Goal: Navigation & Orientation: Understand site structure

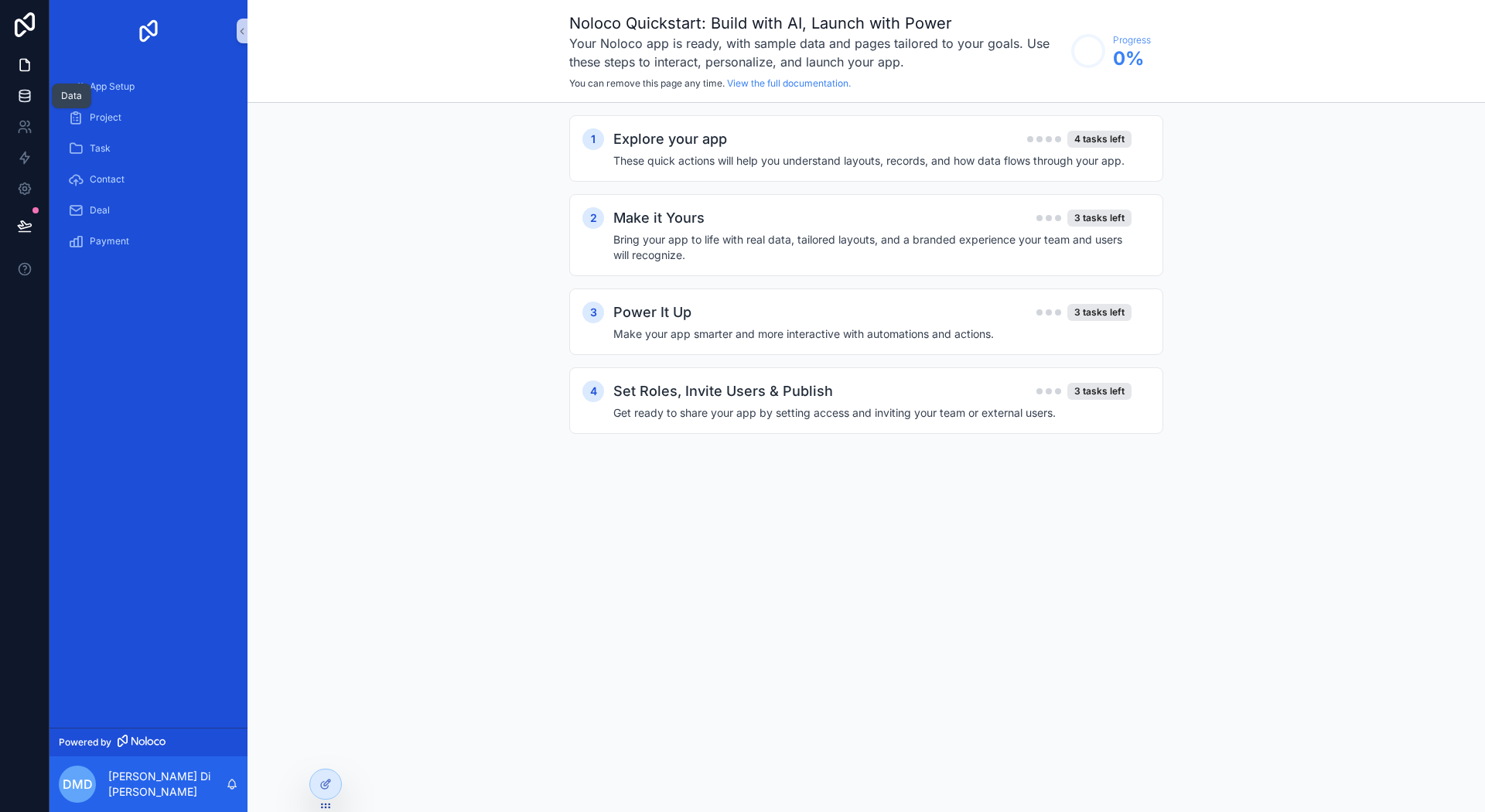
click at [30, 95] on icon at bounding box center [25, 96] width 16 height 16
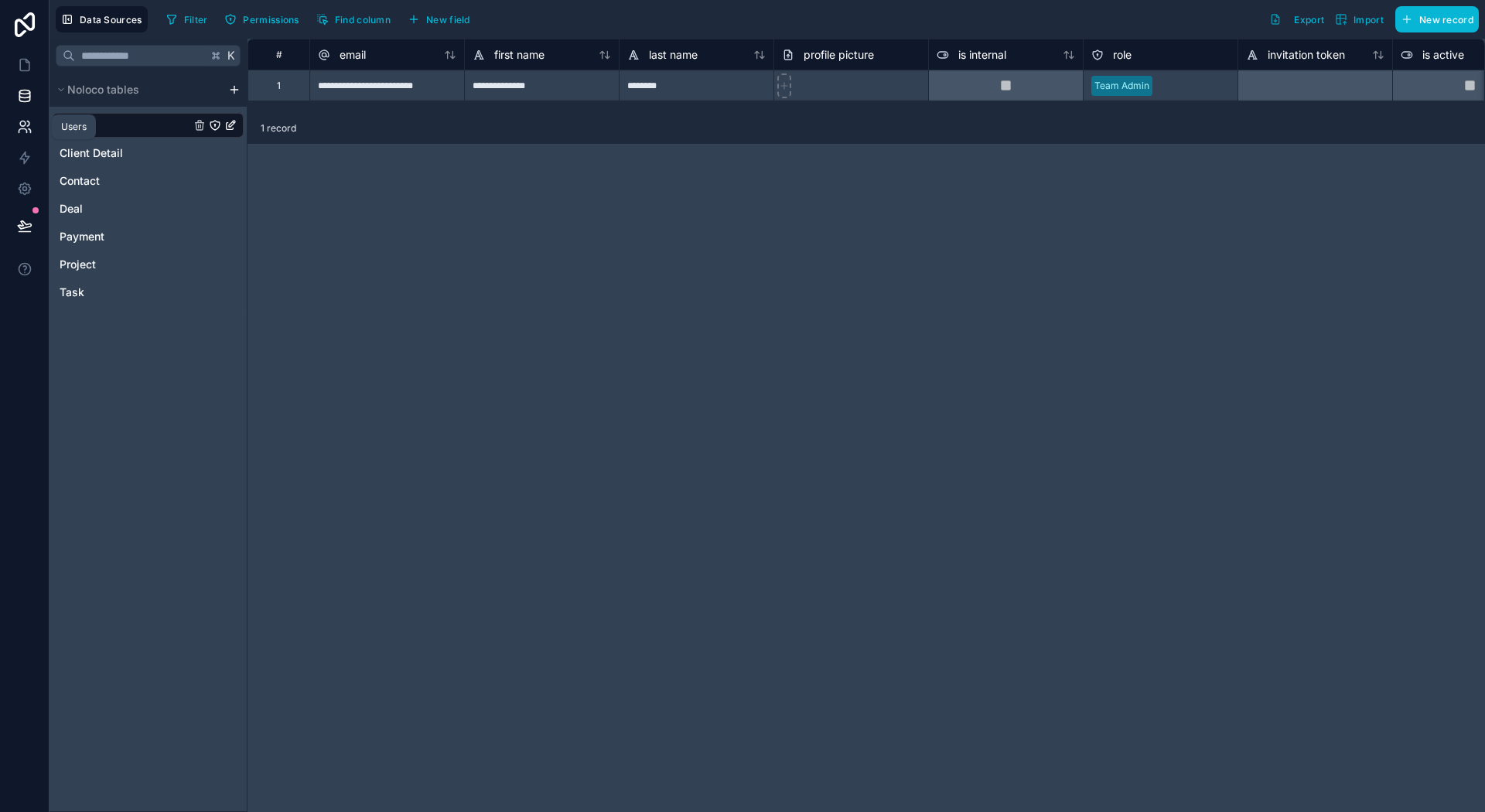
click at [24, 129] on icon at bounding box center [22, 131] width 8 height 4
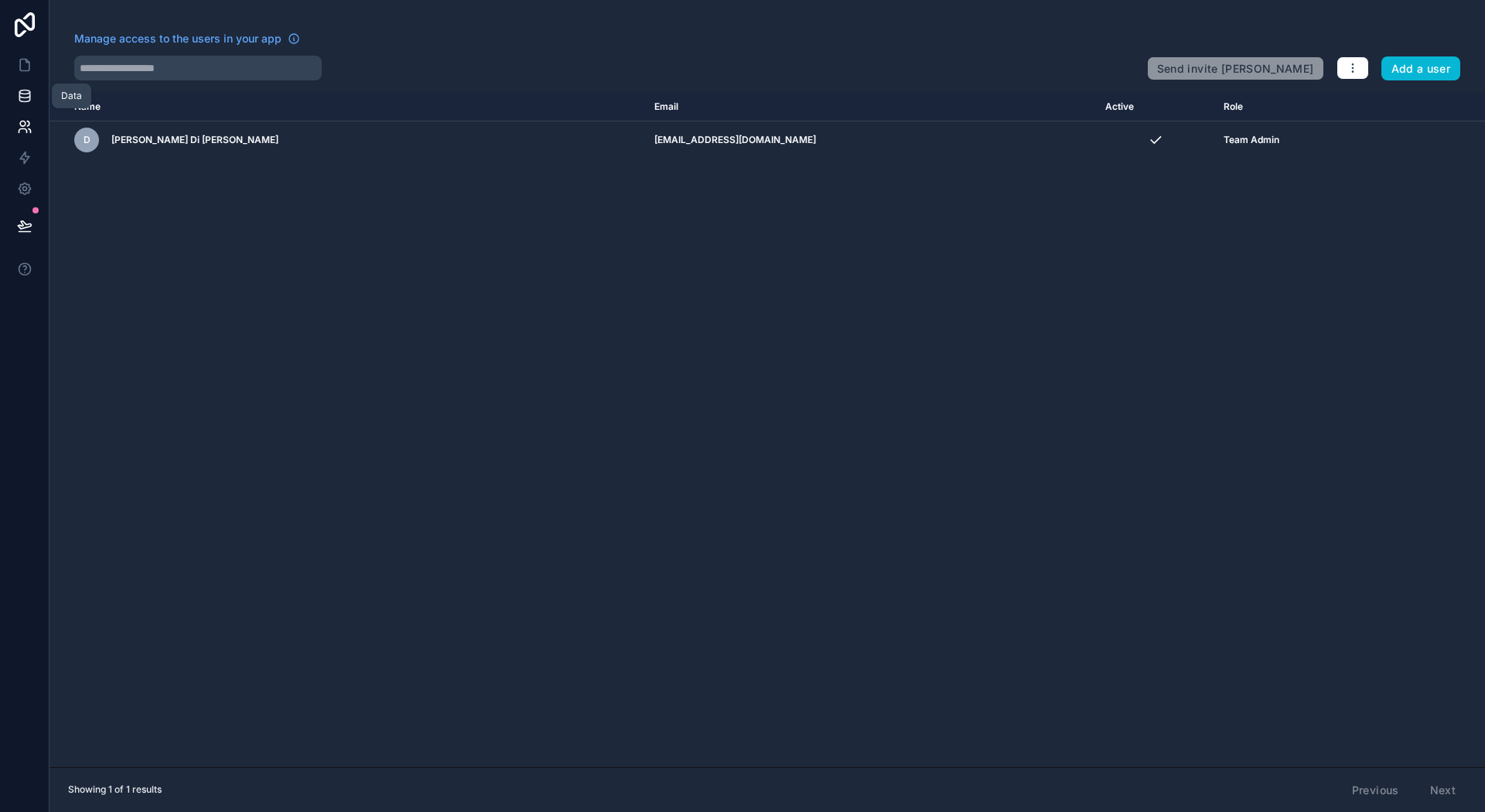
click at [22, 80] on link at bounding box center [24, 95] width 48 height 31
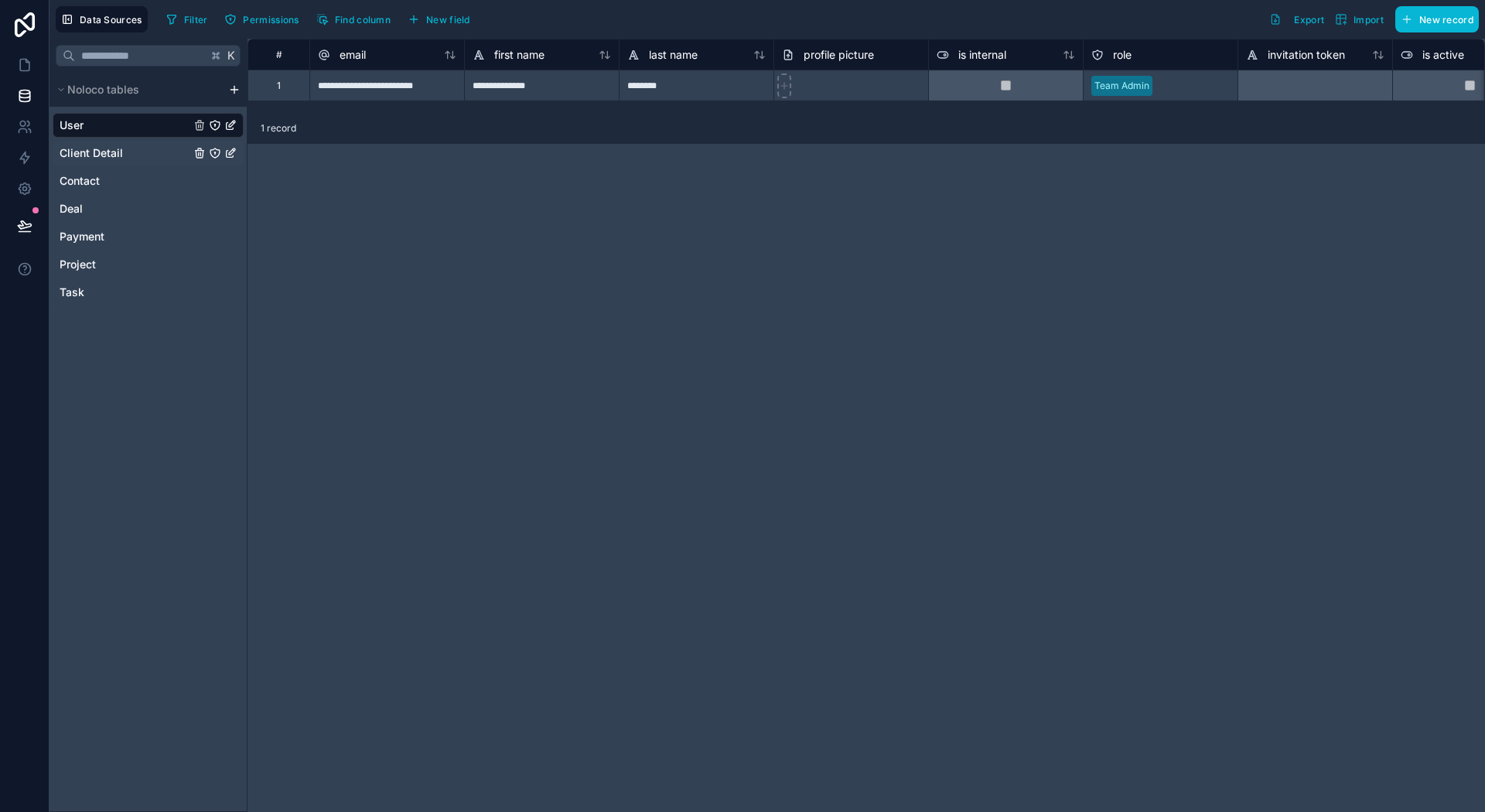
click at [115, 157] on span "Client Detail" at bounding box center [92, 153] width 63 height 16
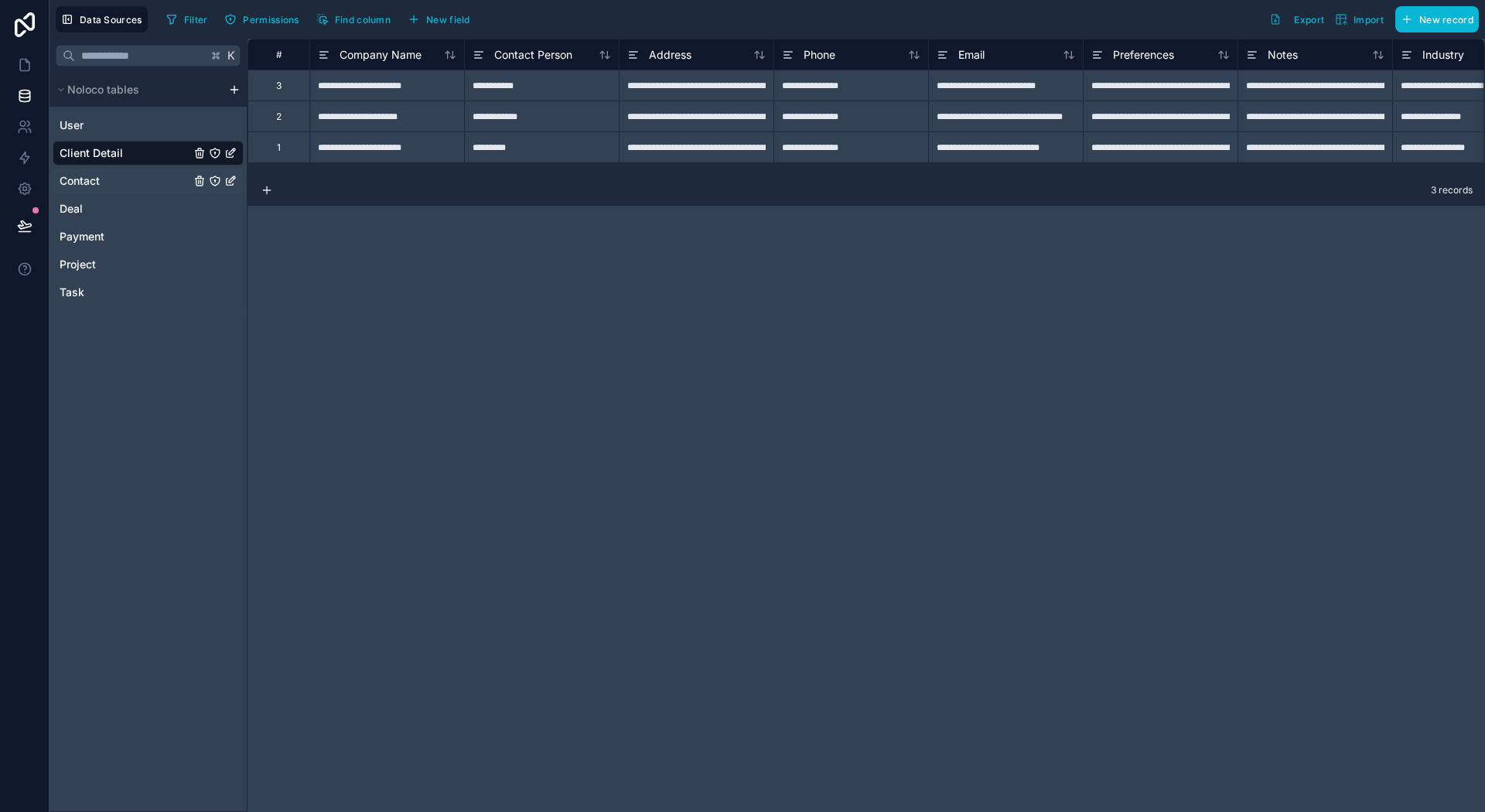
click at [112, 178] on div "Contact" at bounding box center [148, 181] width 191 height 25
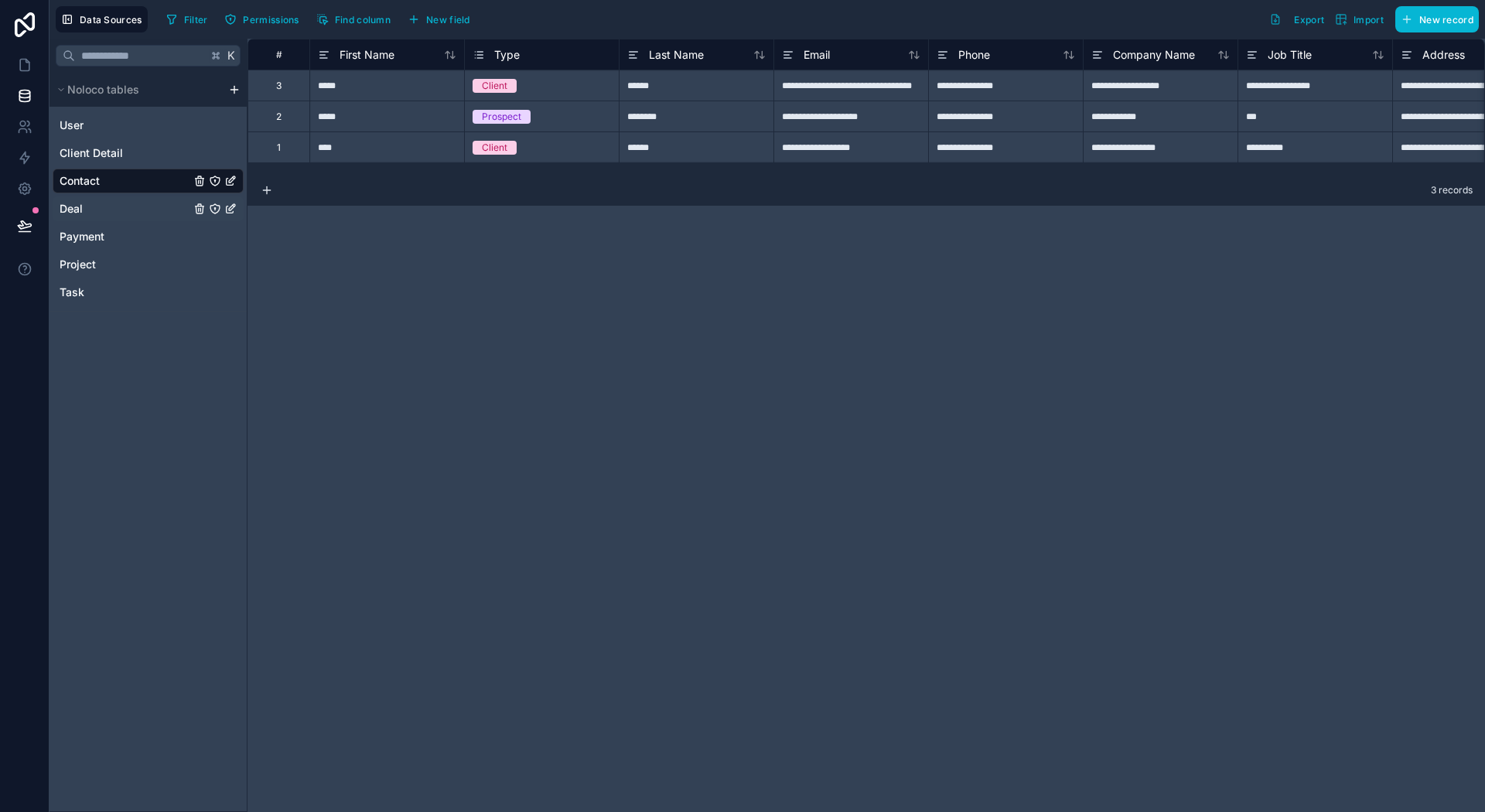
click at [107, 208] on div "Deal" at bounding box center [148, 209] width 191 height 25
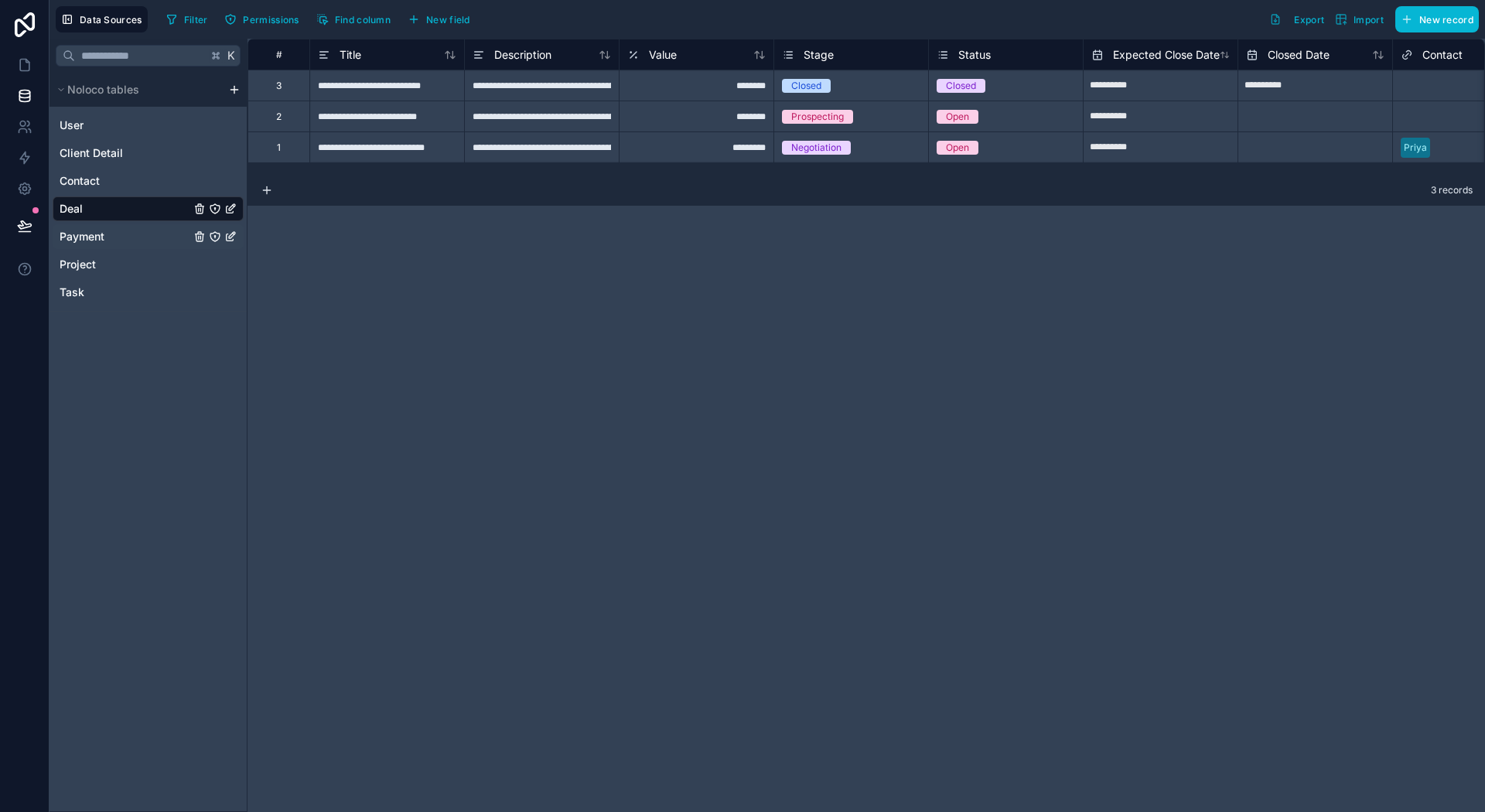
click at [102, 233] on span "Payment" at bounding box center [82, 237] width 45 height 16
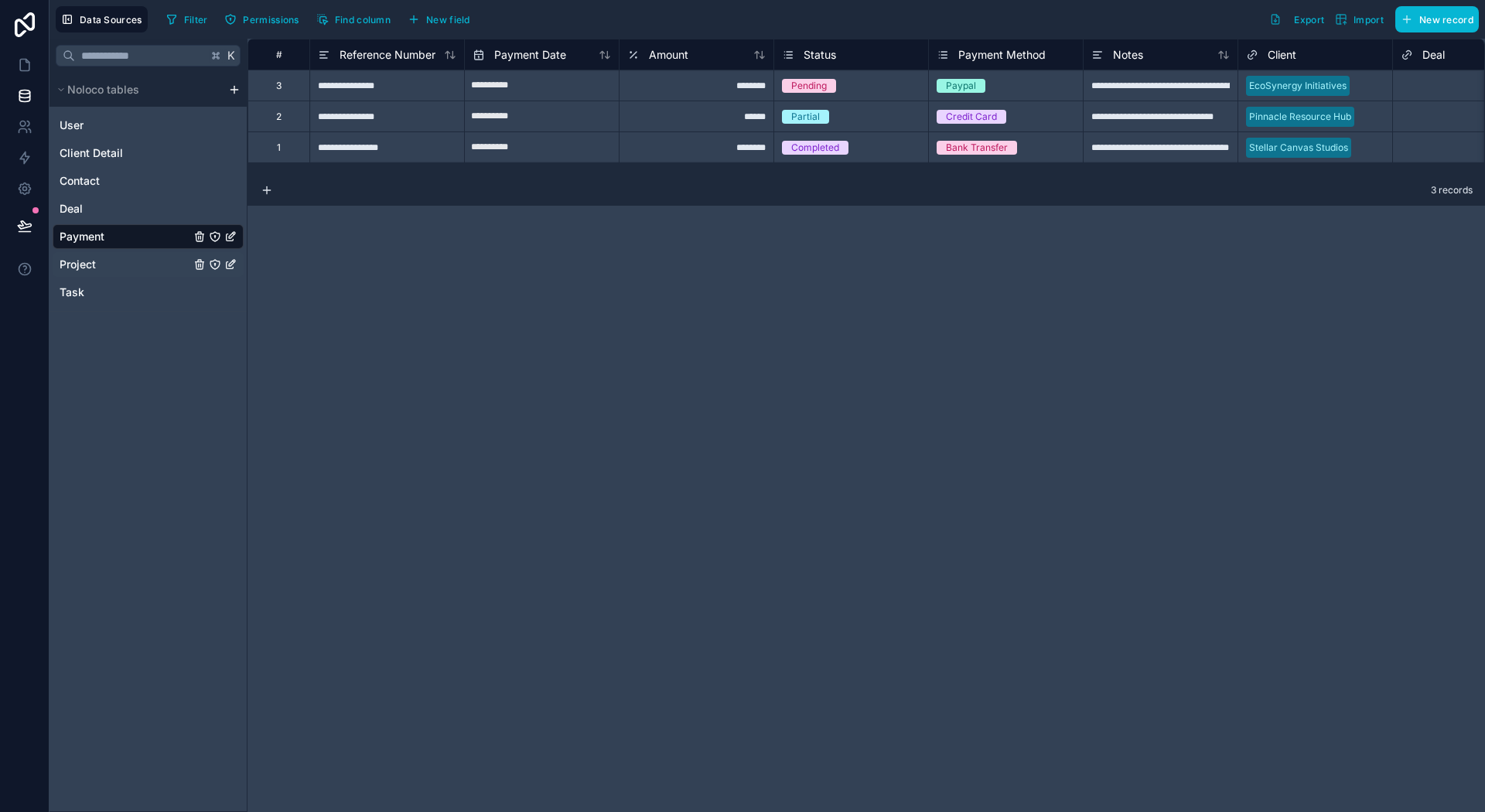
click at [103, 269] on div "Project" at bounding box center [148, 264] width 191 height 25
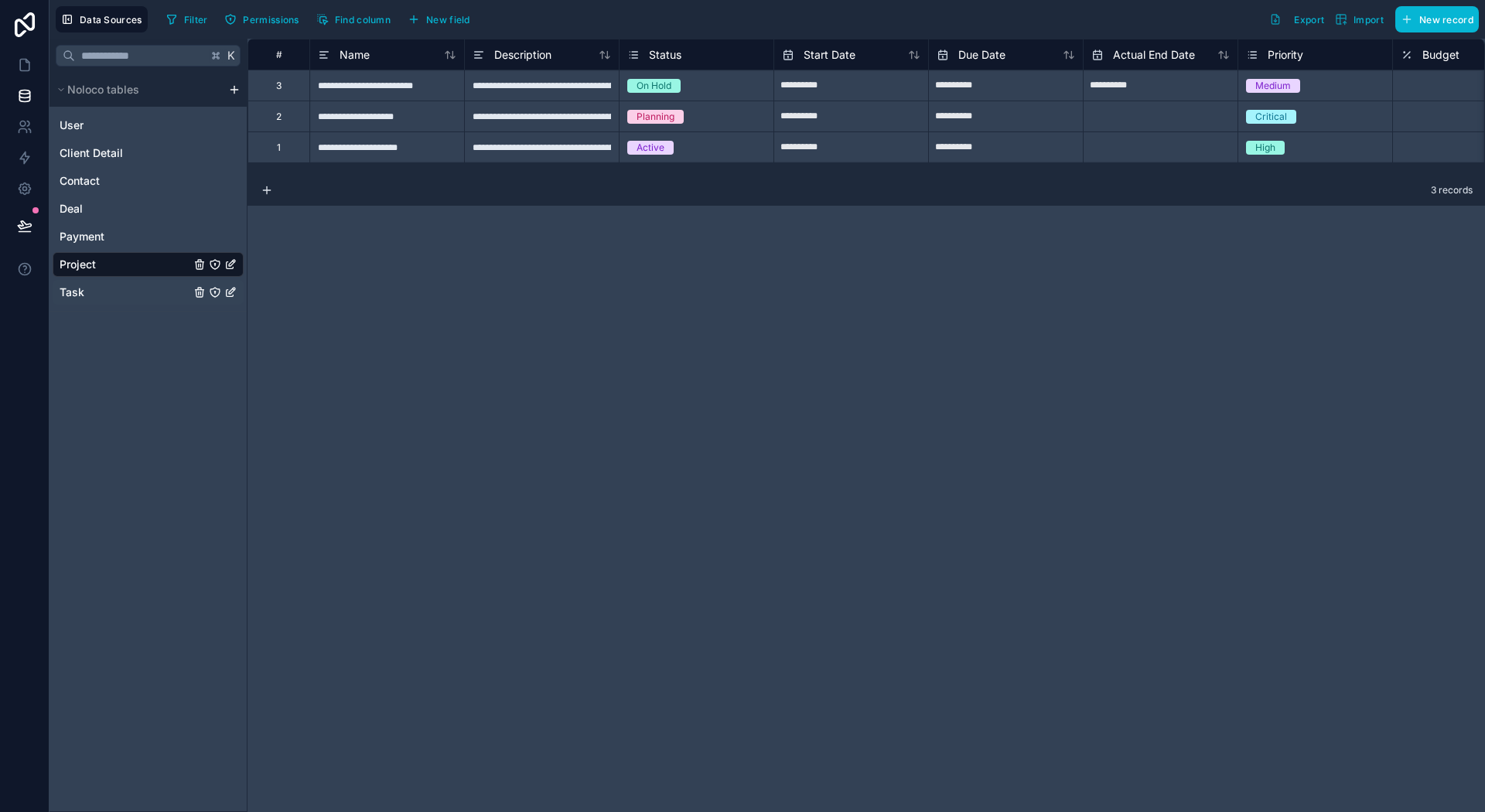
click at [102, 290] on div "Task" at bounding box center [148, 292] width 191 height 25
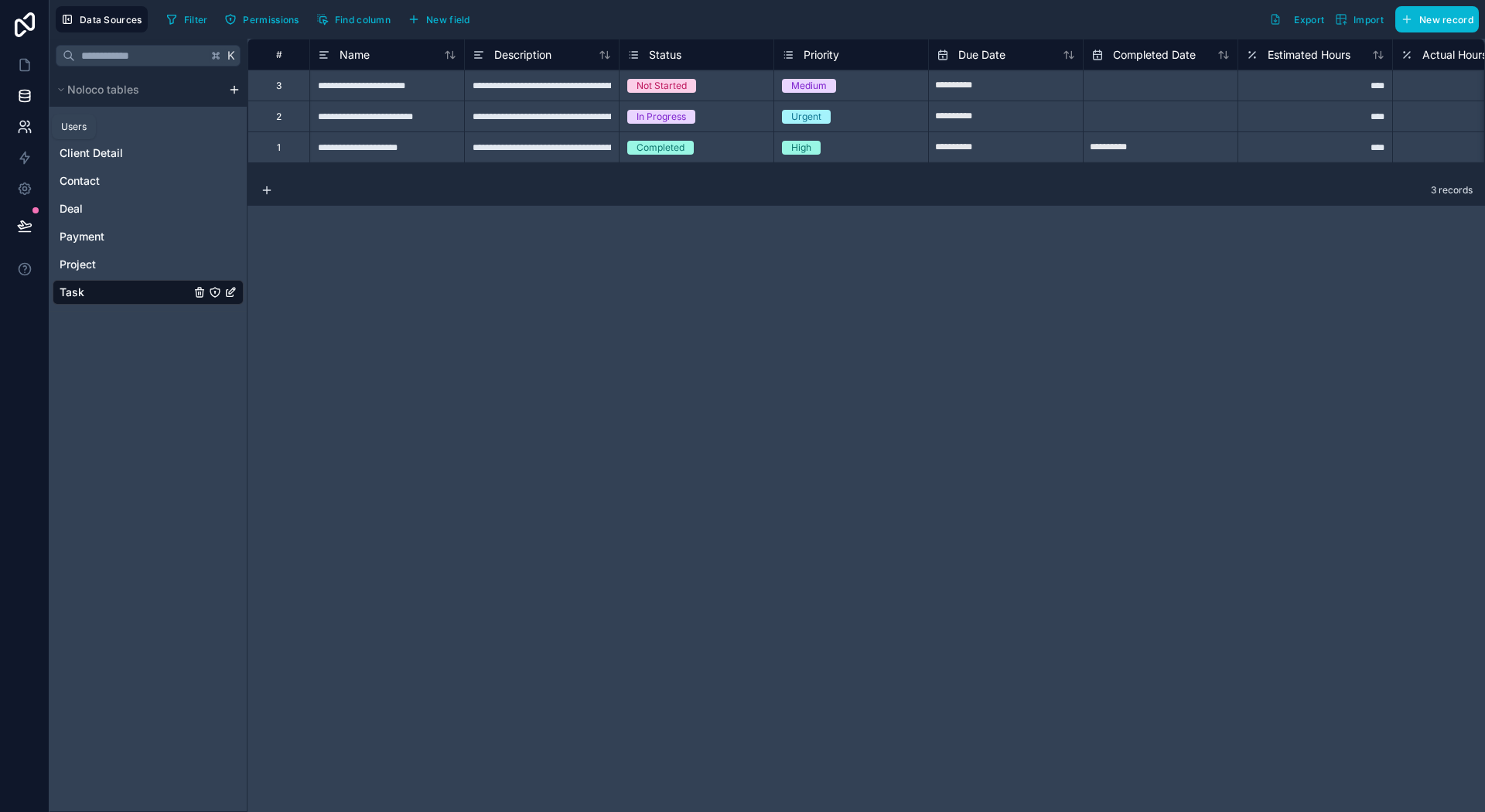
click at [19, 126] on icon at bounding box center [25, 127] width 16 height 16
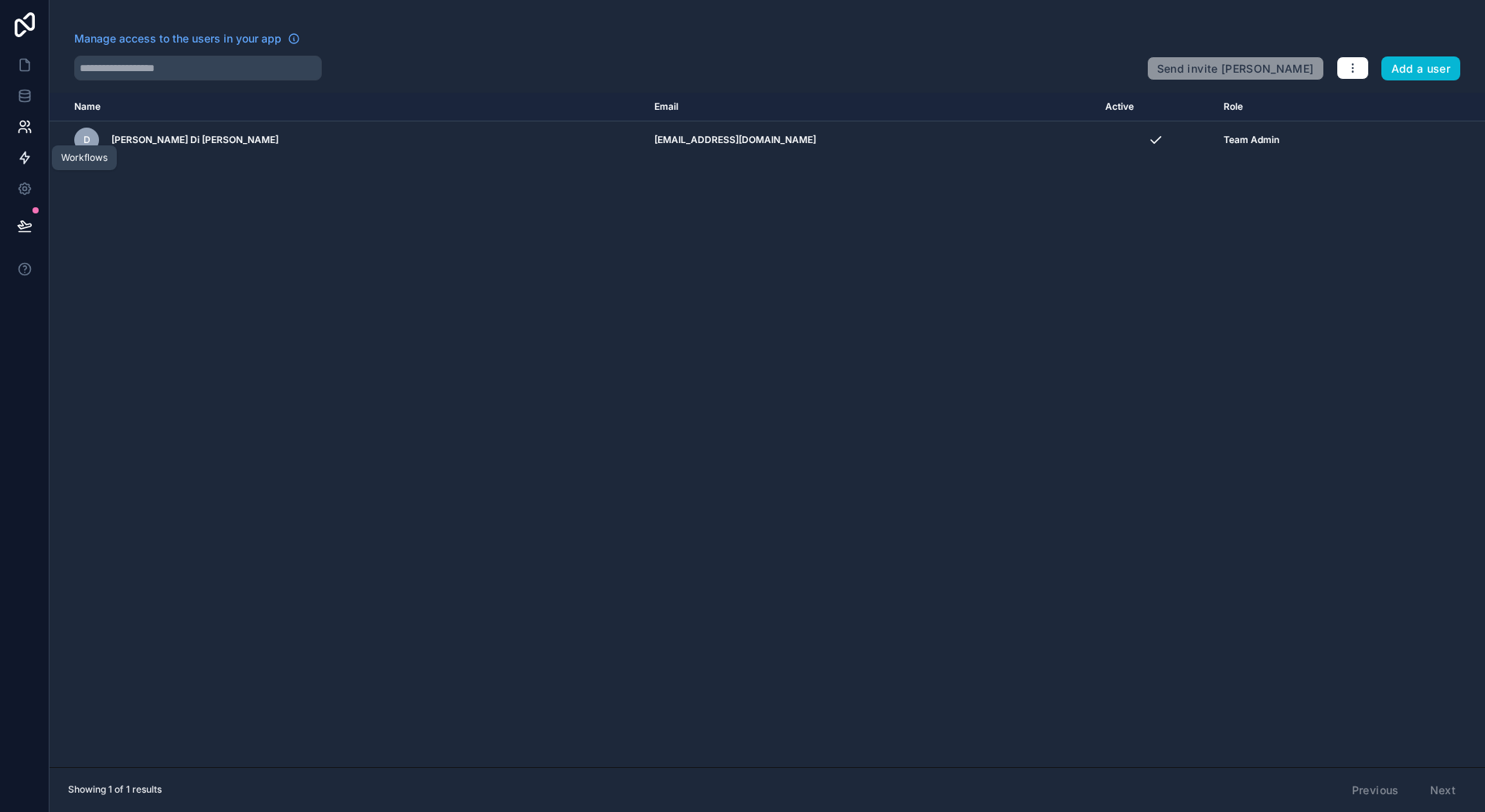
click at [23, 159] on icon at bounding box center [25, 158] width 10 height 11
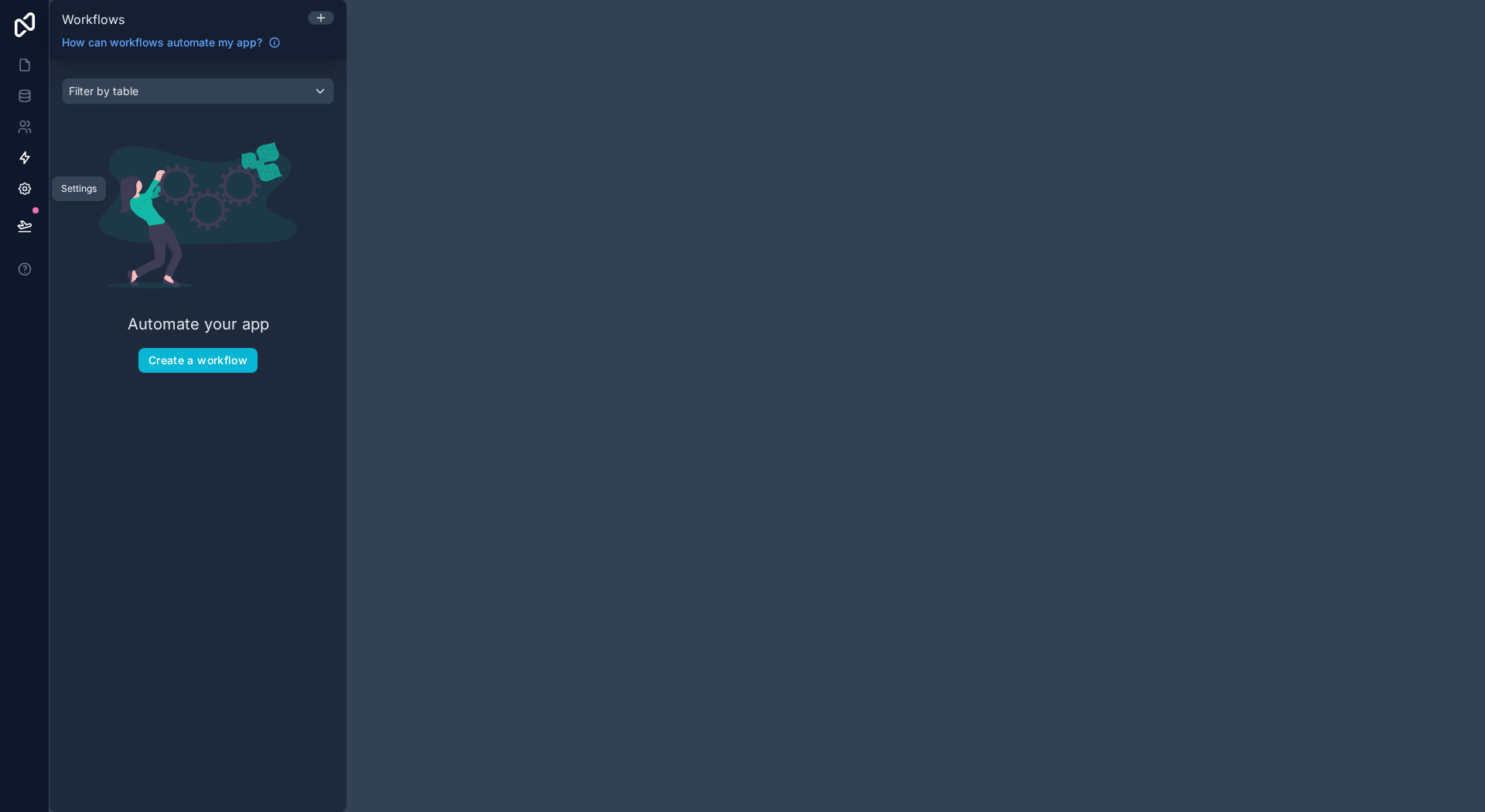
click at [17, 184] on icon at bounding box center [25, 188] width 16 height 16
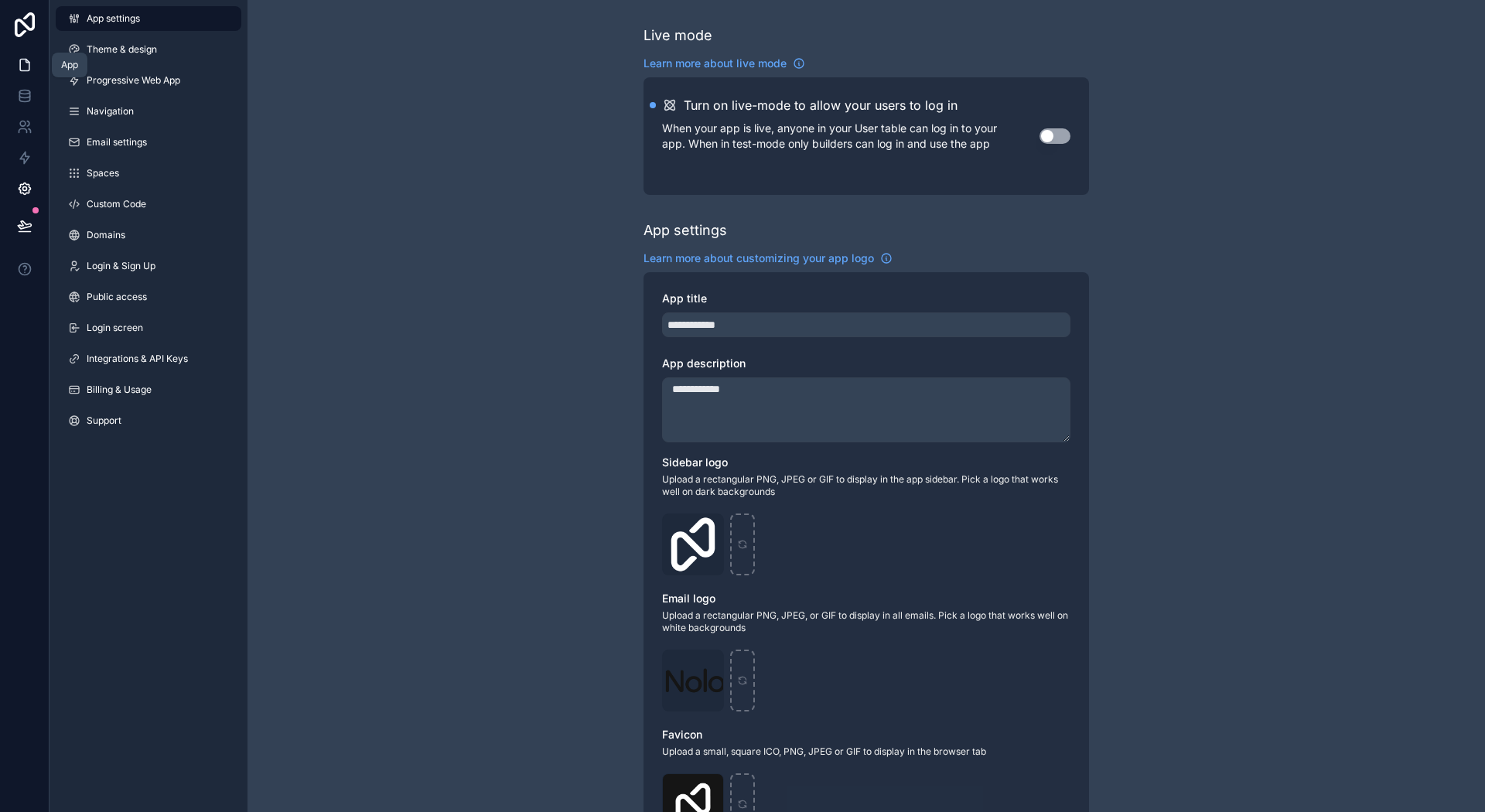
click at [19, 72] on icon at bounding box center [25, 65] width 16 height 16
